Goal: Complete application form: Complete application form

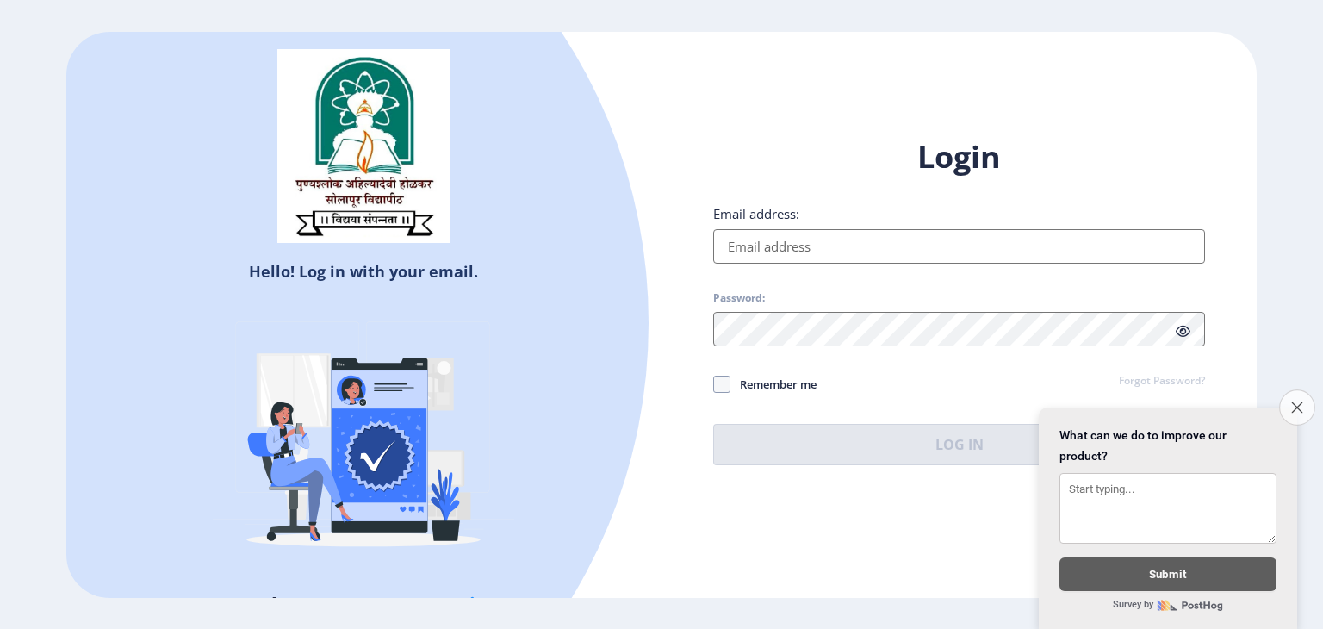
click at [1292, 401] on icon "Close survey" at bounding box center [1296, 406] width 11 height 11
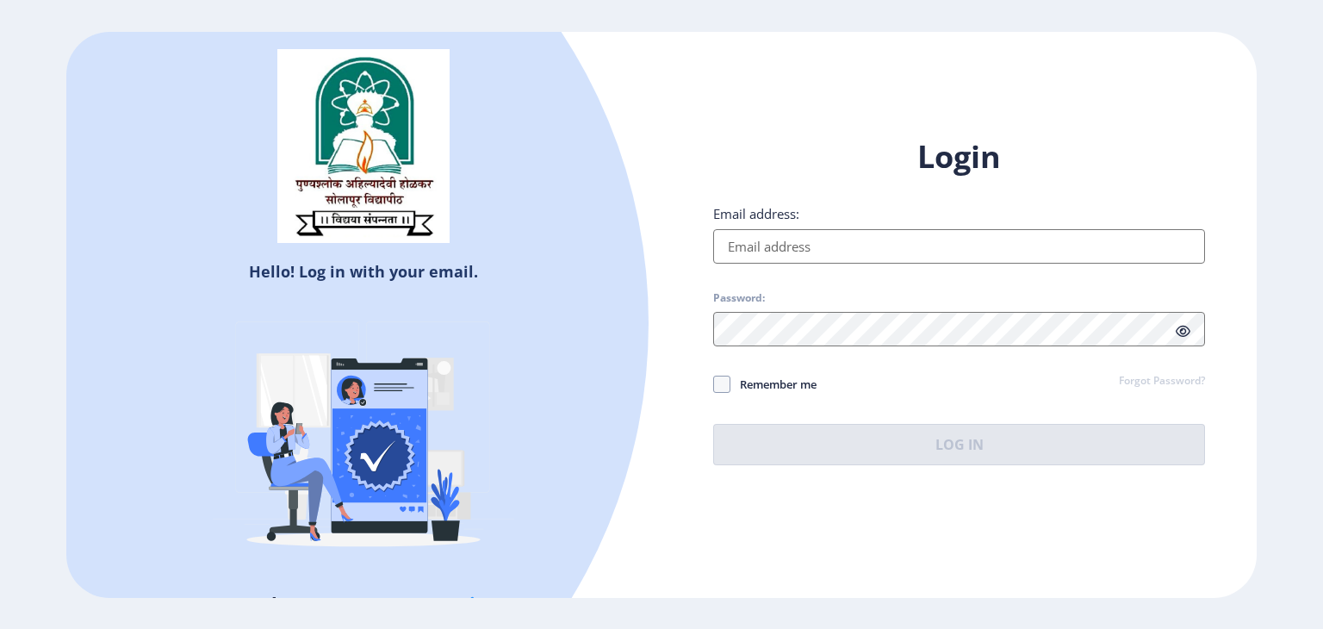
click at [928, 257] on input "Email address:" at bounding box center [959, 246] width 492 height 34
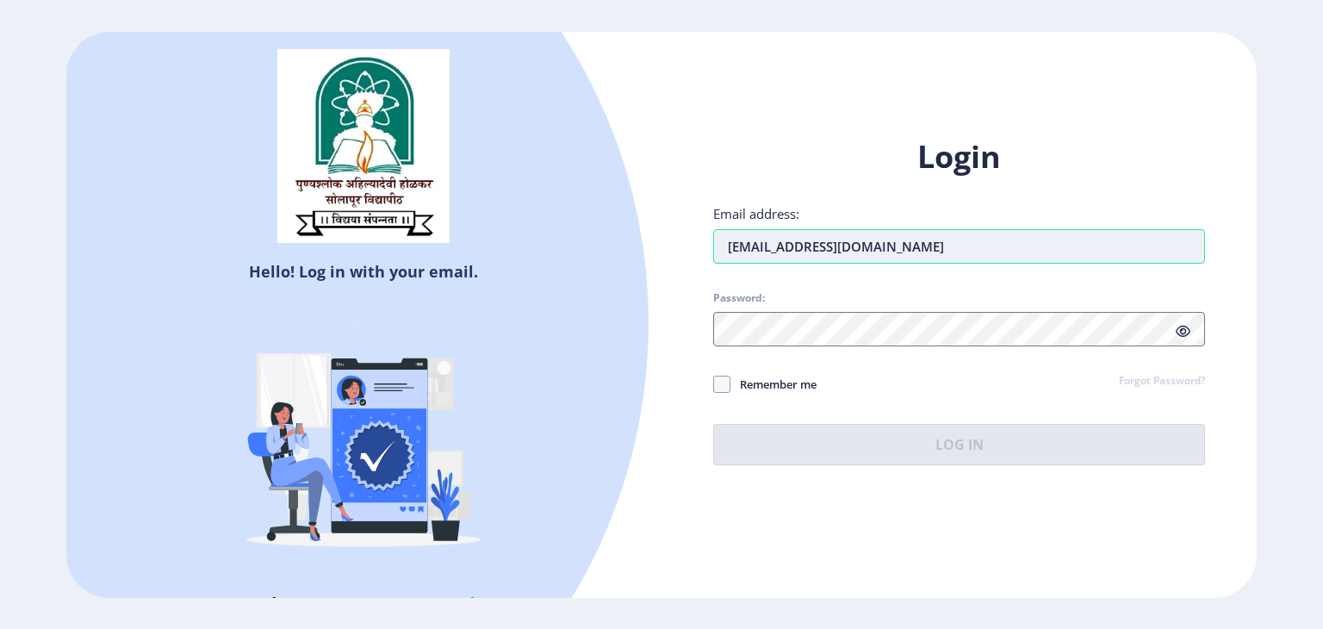
type input "[EMAIL_ADDRESS][DOMAIN_NAME]"
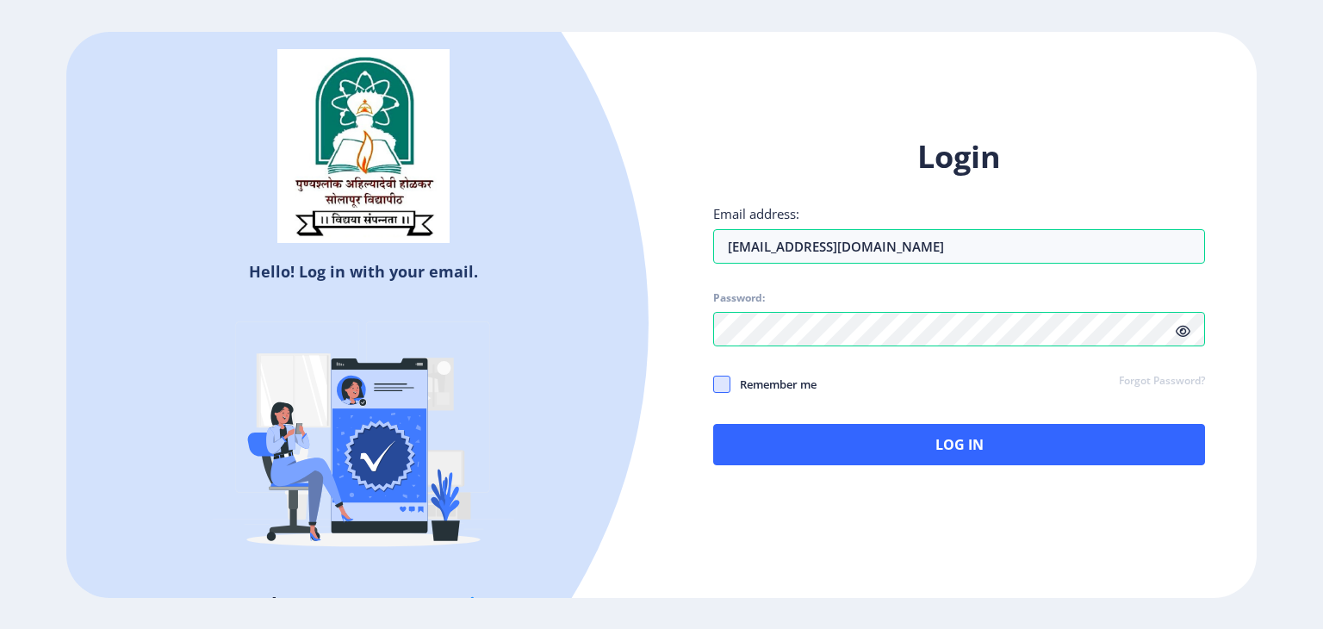
click at [725, 382] on span at bounding box center [721, 383] width 17 height 17
click at [714, 383] on input "Remember me" at bounding box center [713, 383] width 1 height 1
checkbox input "true"
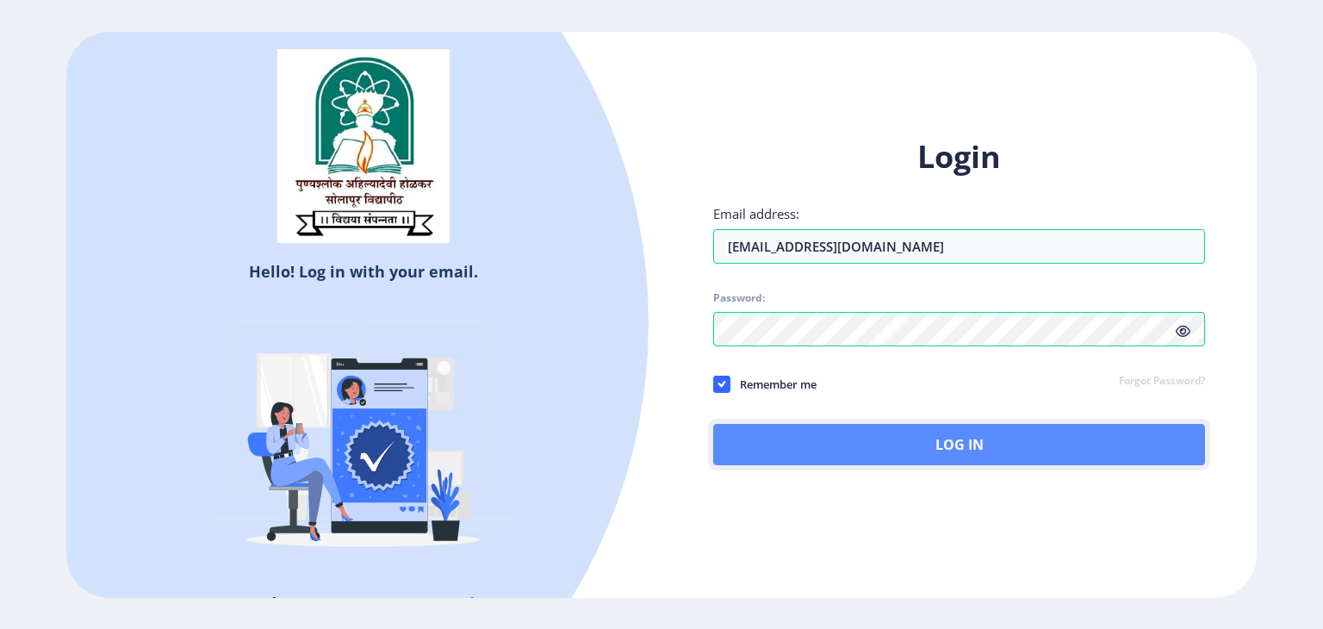
click at [812, 438] on button "Log In" at bounding box center [959, 444] width 492 height 41
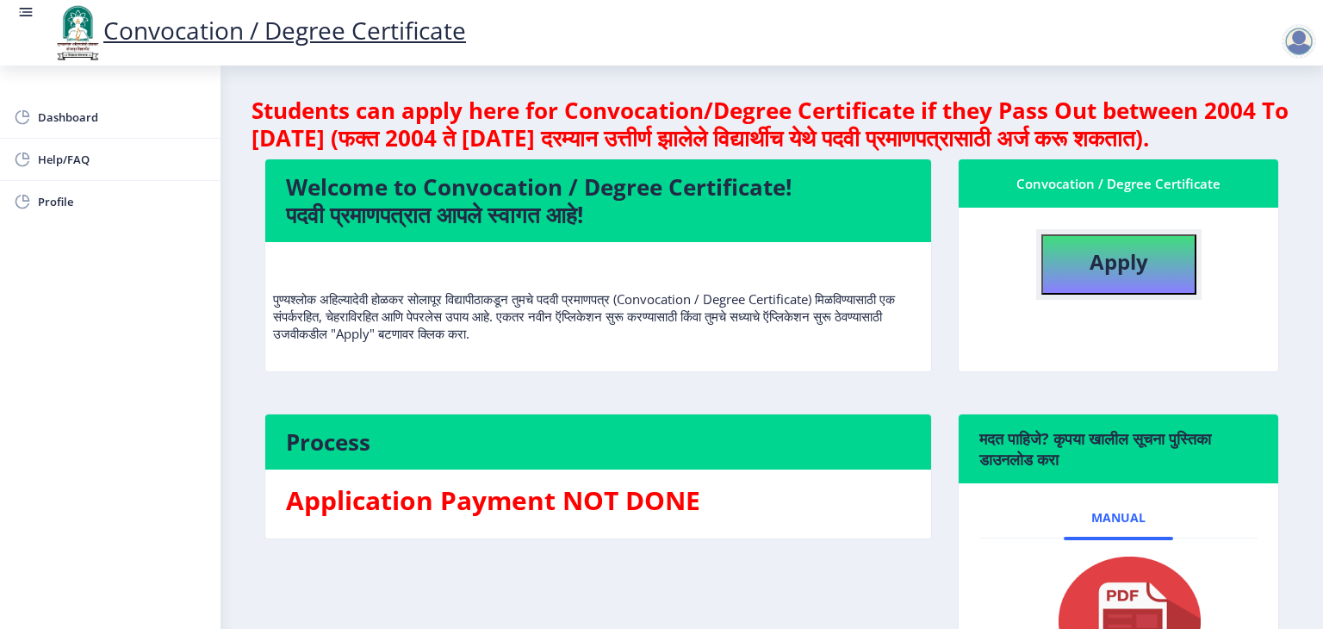
click at [1112, 294] on button "Apply" at bounding box center [1118, 264] width 155 height 60
select select
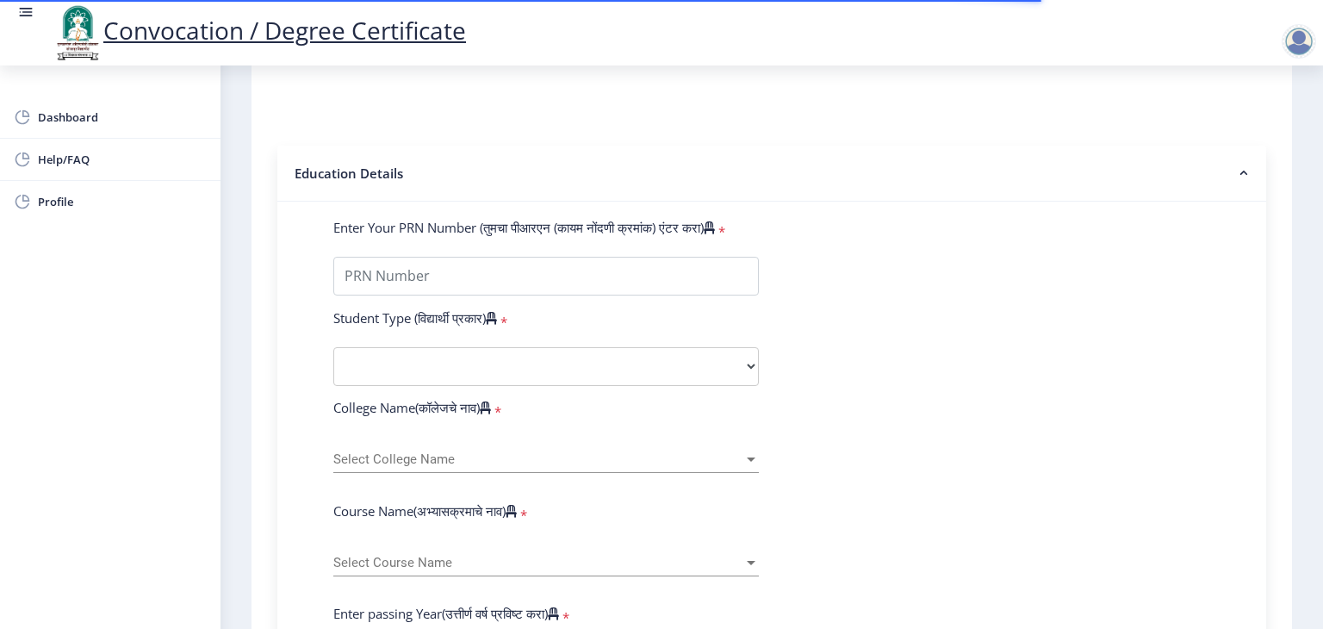
scroll to position [326, 0]
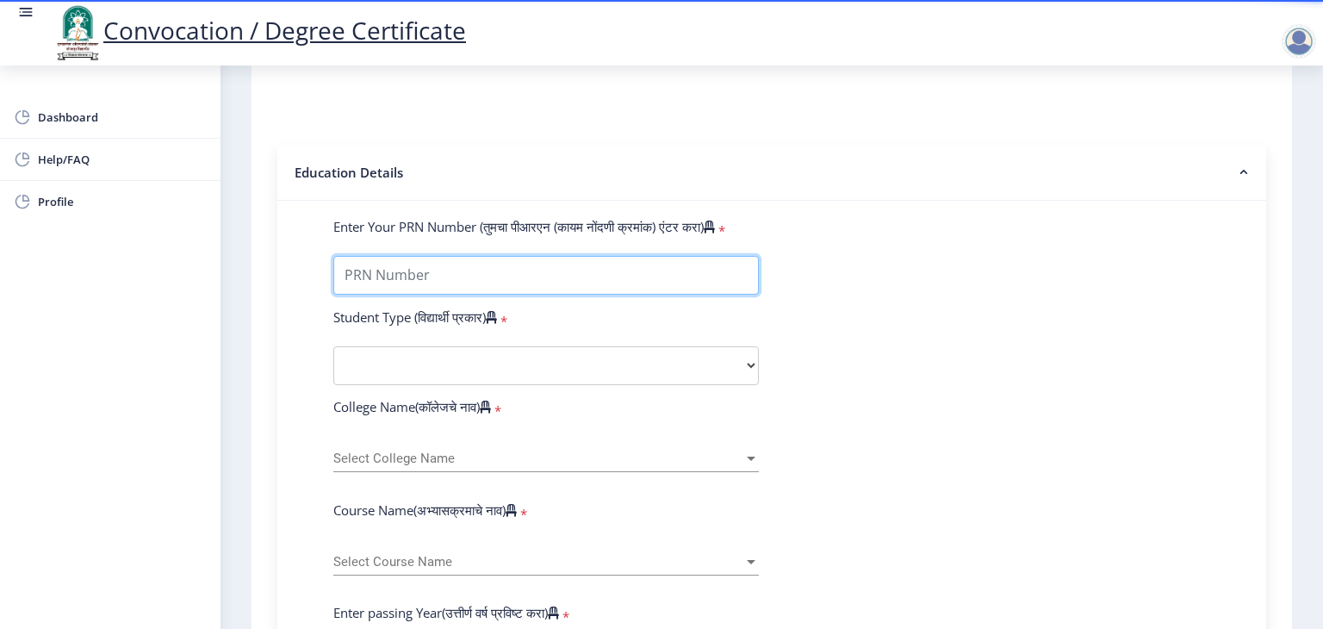
click at [656, 256] on input "Enter Your PRN Number (तुमचा पीआरएन (कायम नोंदणी क्रमांक) एंटर करा)" at bounding box center [545, 275] width 425 height 39
type input "2020032500175597"
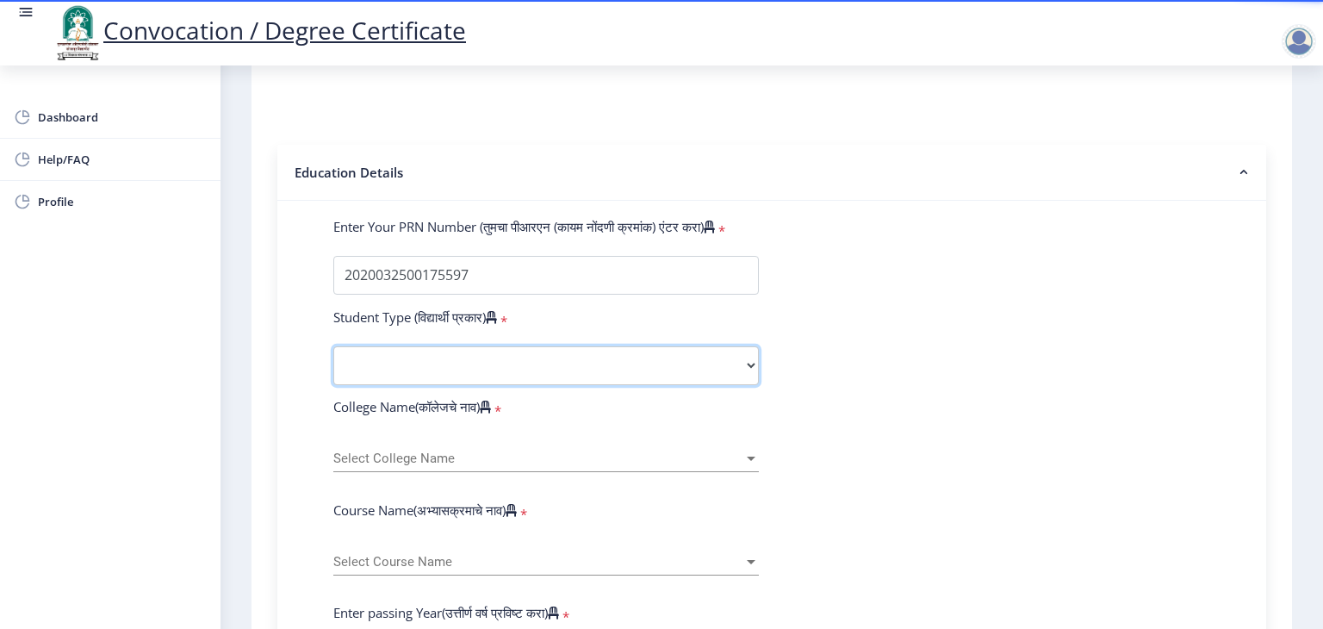
click at [561, 357] on select "Select Student Type Regular External" at bounding box center [545, 365] width 425 height 39
select select "Regular"
click at [333, 346] on select "Select Student Type Regular External" at bounding box center [545, 365] width 425 height 39
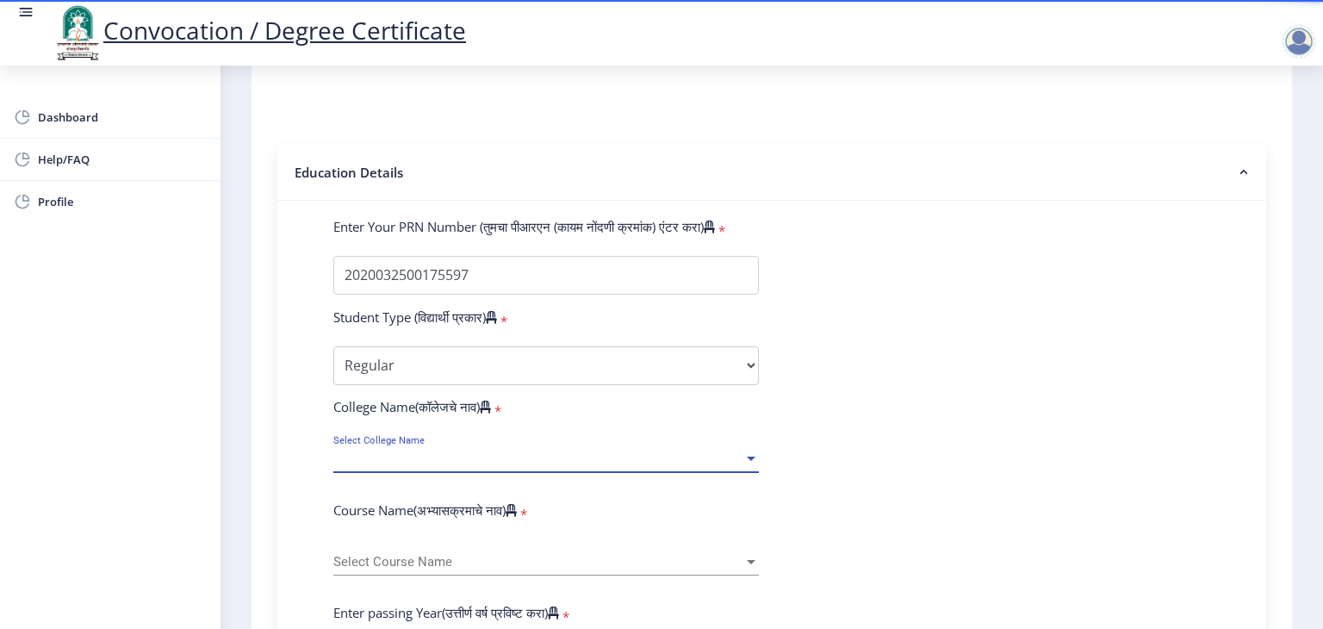
click at [565, 451] on span "Select College Name" at bounding box center [538, 458] width 410 height 15
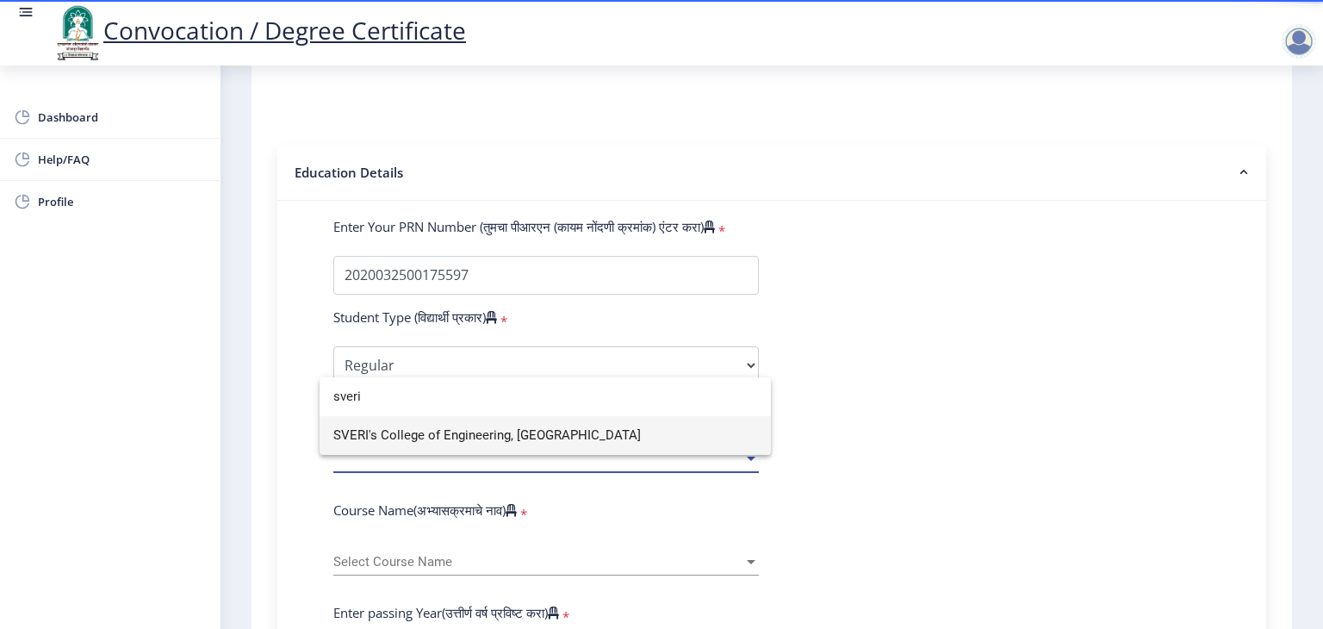
type input "sveri"
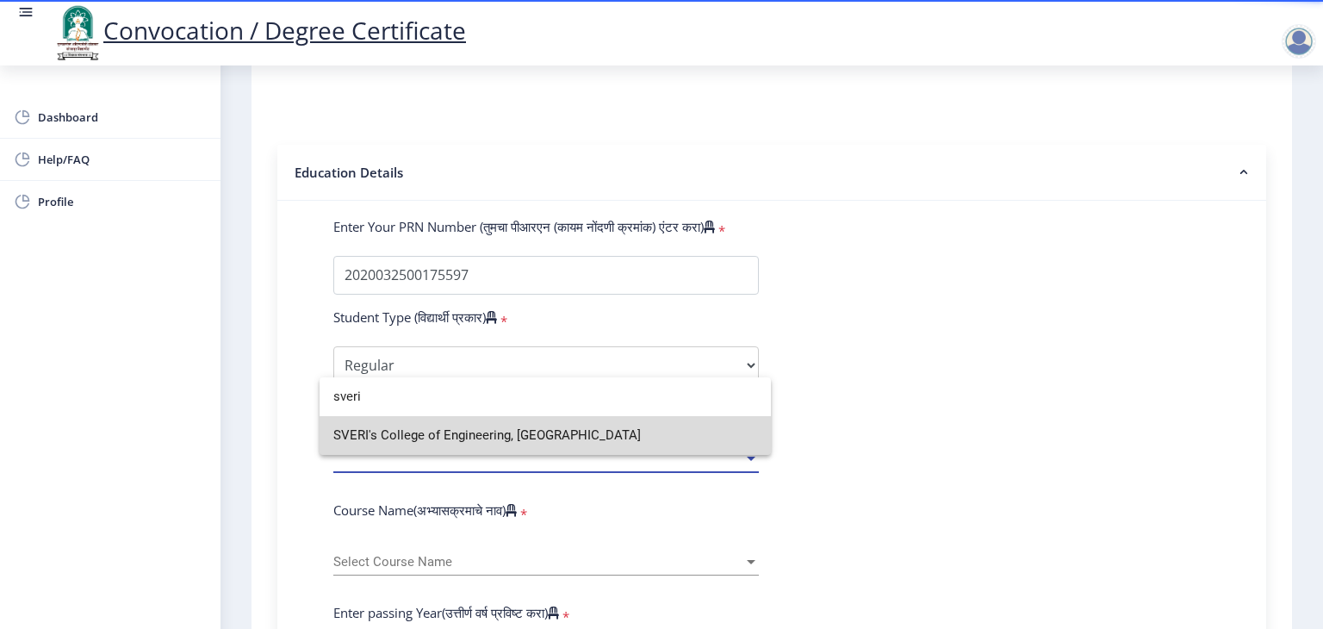
click at [554, 443] on span "SVERI's College of Engineering, [GEOGRAPHIC_DATA]" at bounding box center [545, 435] width 424 height 39
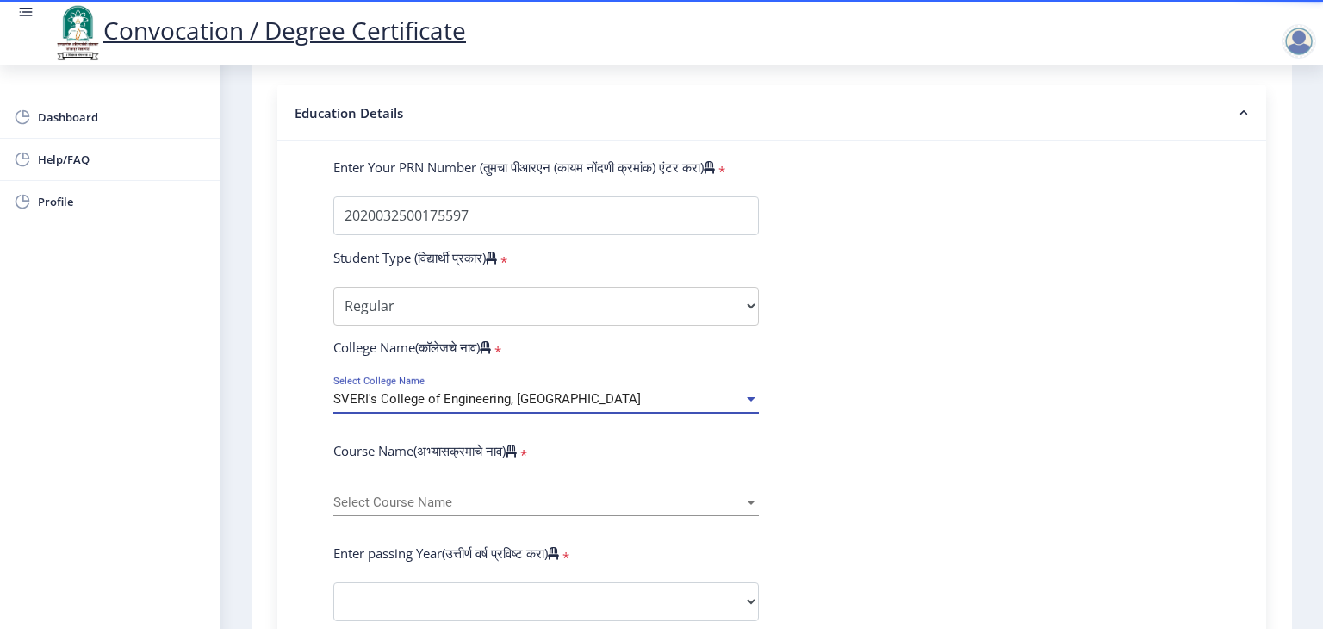
scroll to position [388, 0]
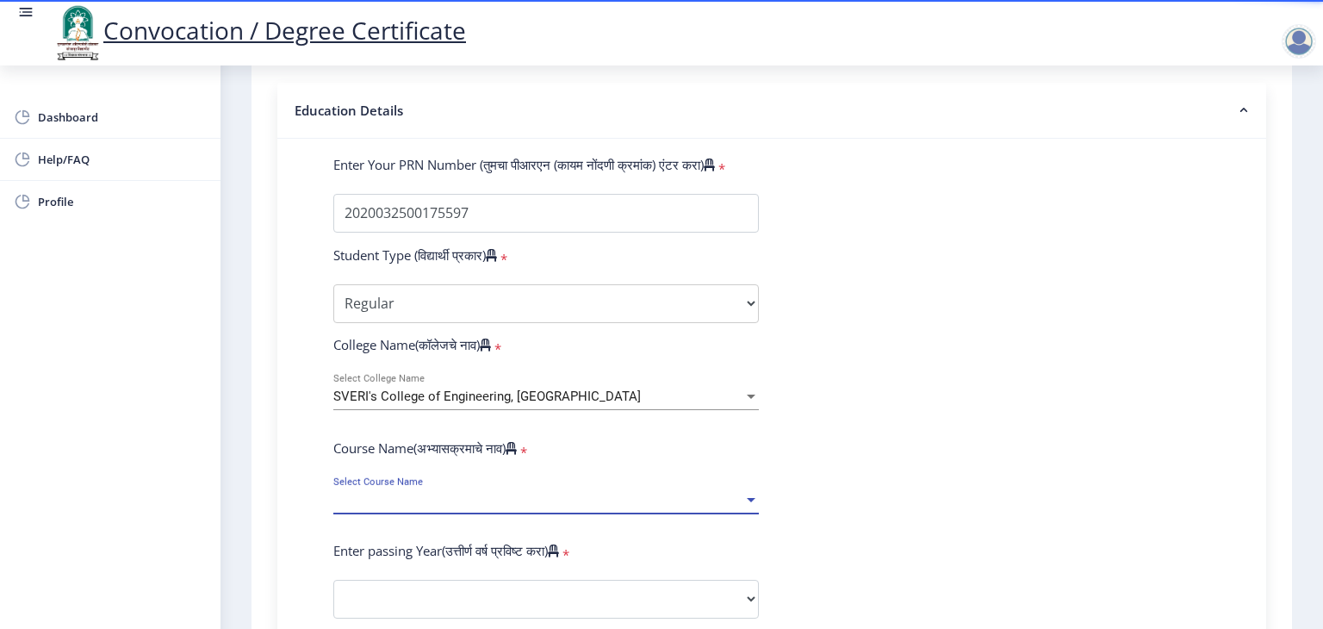
click at [465, 493] on span "Select Course Name" at bounding box center [538, 500] width 410 height 15
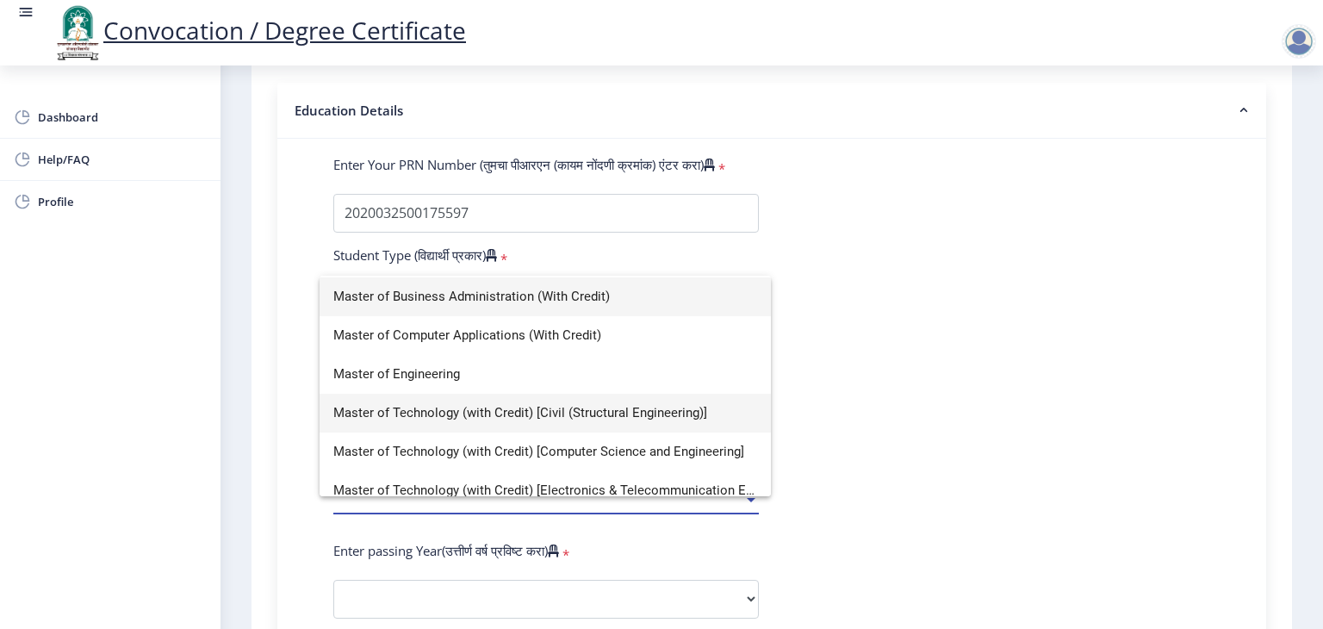
scroll to position [38, 0]
type input "mas"
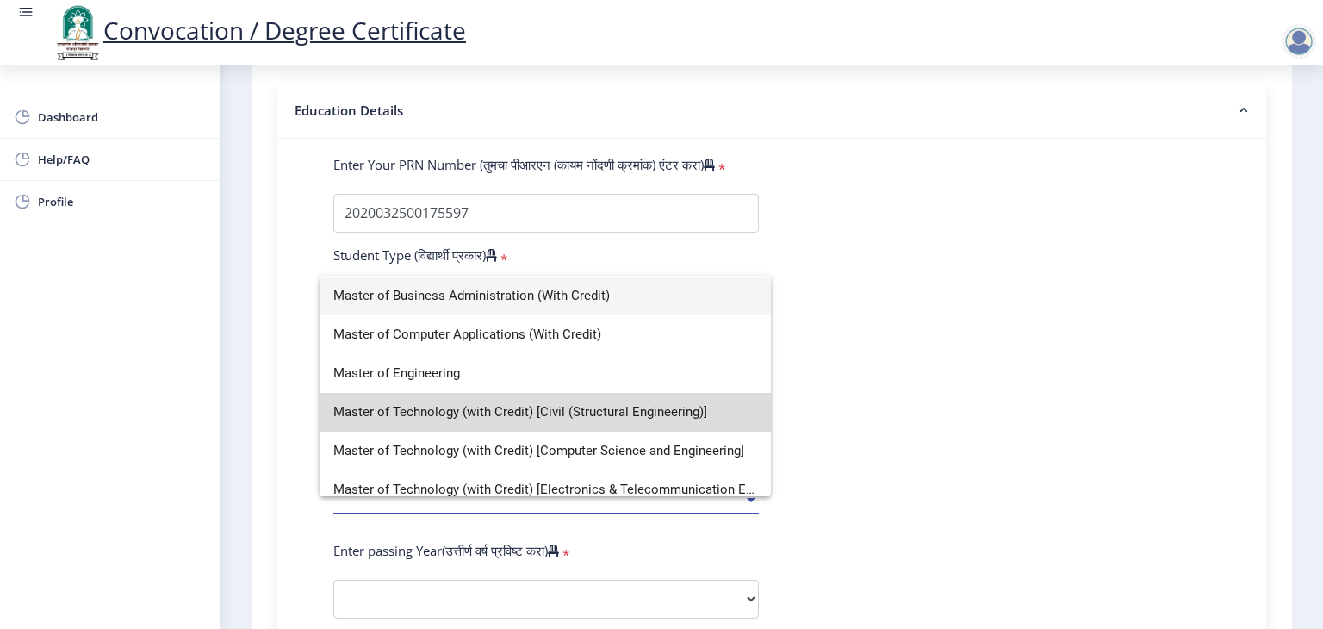
click at [547, 410] on span "Master of Technology (with Credit) [Civil (Structural Engineering)]" at bounding box center [545, 412] width 424 height 39
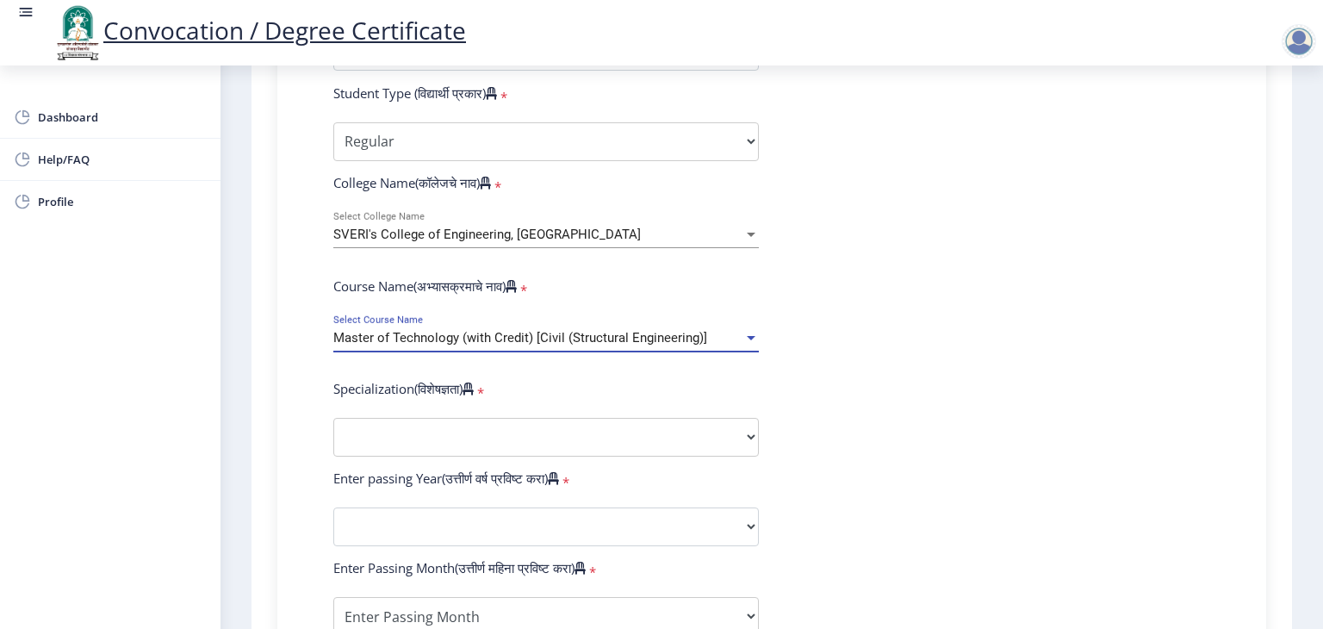
scroll to position [561, 0]
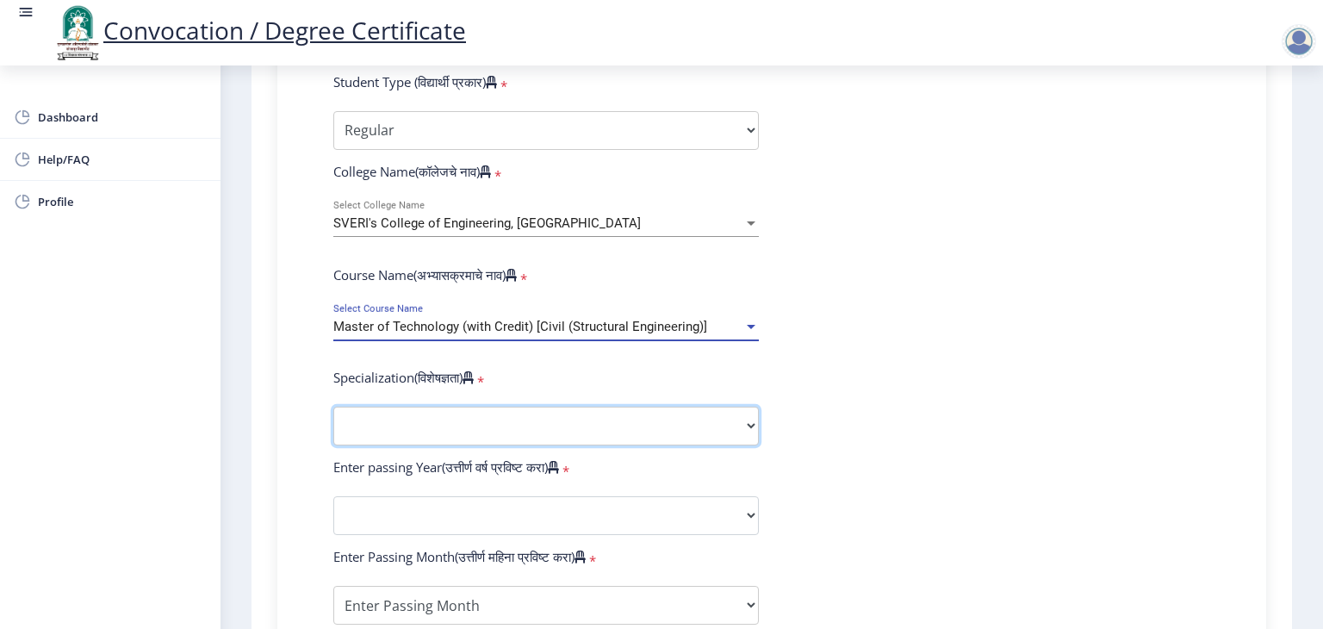
click at [495, 424] on select "Specialization Civil (Structural Engineering) Electronics & Telecommunication E…" at bounding box center [545, 425] width 425 height 39
select select "Civil (Structural Engineering)"
click at [333, 406] on select "Specialization Civil (Structural Engineering) Electronics & Telecommunication E…" at bounding box center [545, 425] width 425 height 39
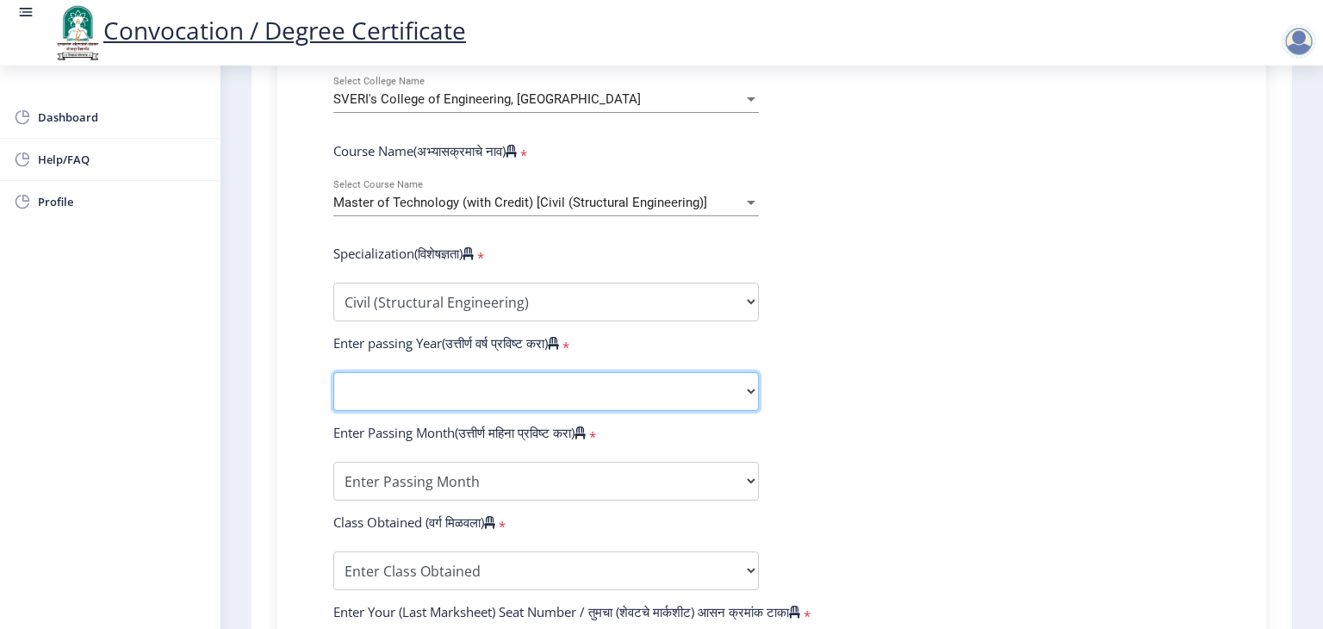
click at [505, 378] on select "2025 2024 2023 2022 2021 2020 2019 2018 2017 2016 2015 2014 2013 2012 2011 2010…" at bounding box center [545, 391] width 425 height 39
click at [676, 390] on select "2025 2024 2023 2022 2021 2020 2019 2018 2017 2016 2015 2014 2013 2012 2011 2010…" at bounding box center [545, 391] width 425 height 39
select select "2024"
click at [333, 372] on select "2025 2024 2023 2022 2021 2020 2019 2018 2017 2016 2015 2014 2013 2012 2011 2010…" at bounding box center [545, 391] width 425 height 39
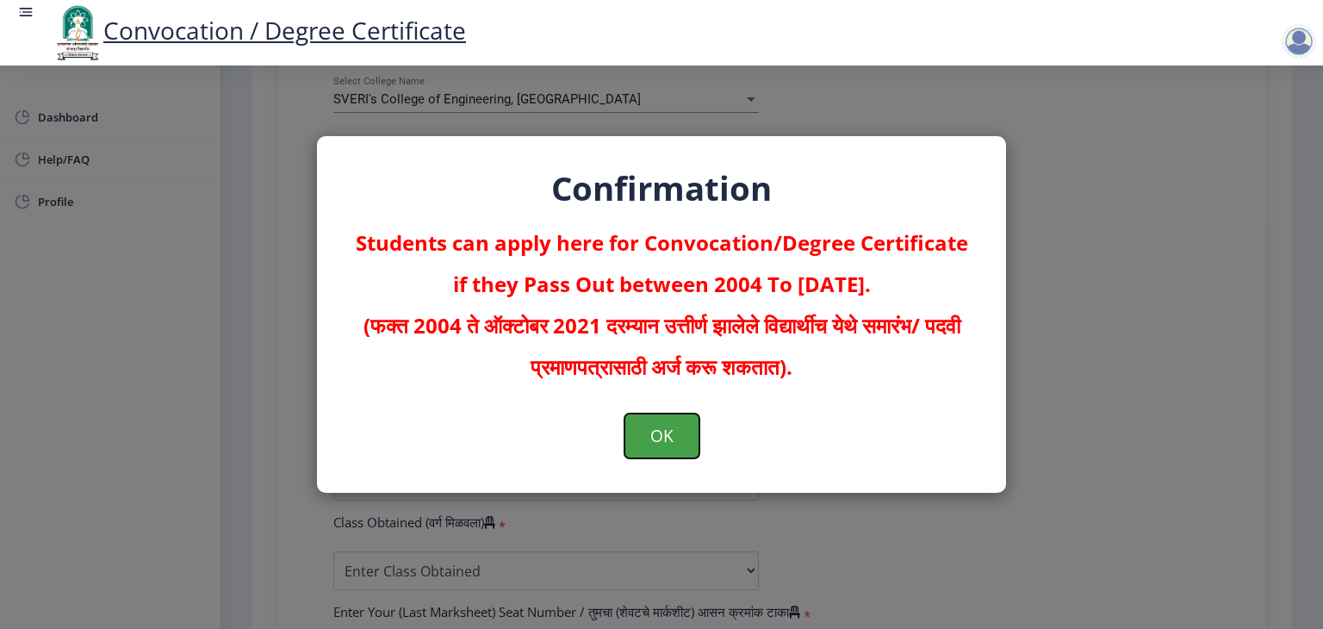
click at [670, 434] on button "OK" at bounding box center [661, 435] width 75 height 45
